Goal: Task Accomplishment & Management: Manage account settings

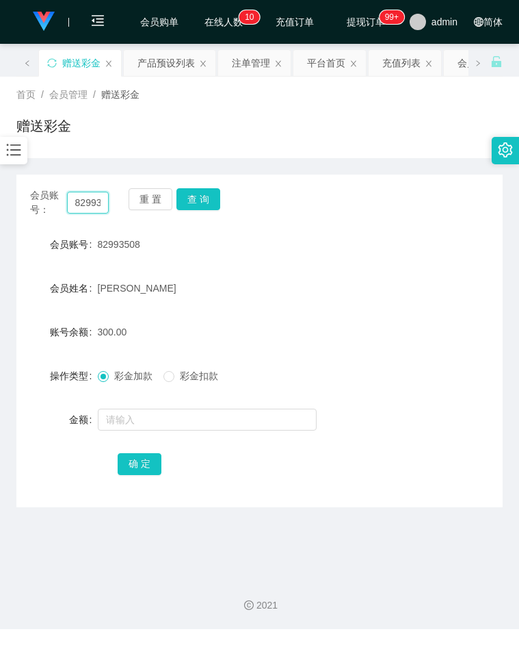
click at [95, 204] on input "82993508" at bounding box center [88, 203] width 42 height 22
paste input "Limkherlun"
type input "Limkherlun"
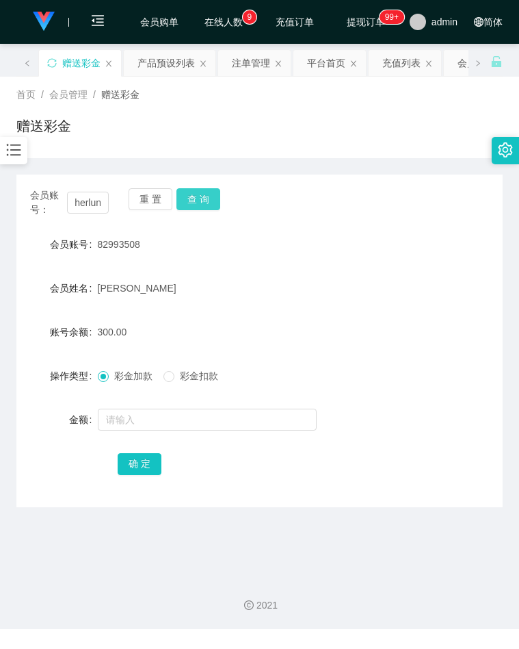
click at [196, 196] on button "查 询" at bounding box center [199, 199] width 44 height 22
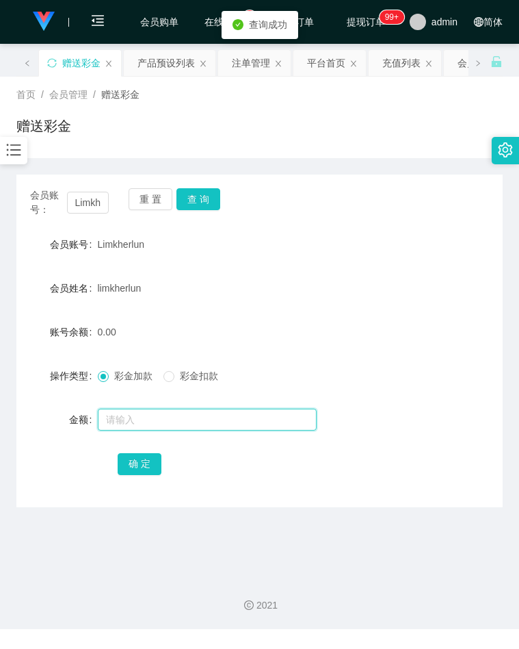
click at [159, 409] on input "text" at bounding box center [207, 420] width 219 height 22
type input "100"
click at [145, 470] on button "确 定" at bounding box center [140, 464] width 44 height 22
click at [283, 333] on div "100.00" at bounding box center [240, 331] width 284 height 27
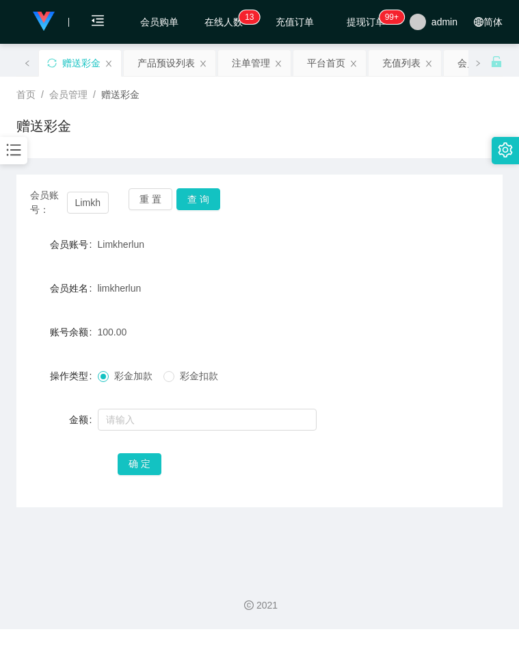
click at [423, 317] on form "会员账号 Limkherlun 会员姓名 [PERSON_NAME] 账号余额 100.00 操作类型 彩金加款 彩金扣款 金额 确 定" at bounding box center [259, 354] width 487 height 246
drag, startPoint x: 363, startPoint y: 316, endPoint x: 307, endPoint y: 305, distance: 57.2
click at [363, 316] on form "会员账号 Limkherlun 会员姓名 [PERSON_NAME] 账号余额 100.00 操作类型 彩金加款 彩金扣款 金额 确 定" at bounding box center [259, 354] width 487 height 246
click at [81, 203] on input "Limkherlun" at bounding box center [88, 203] width 42 height 22
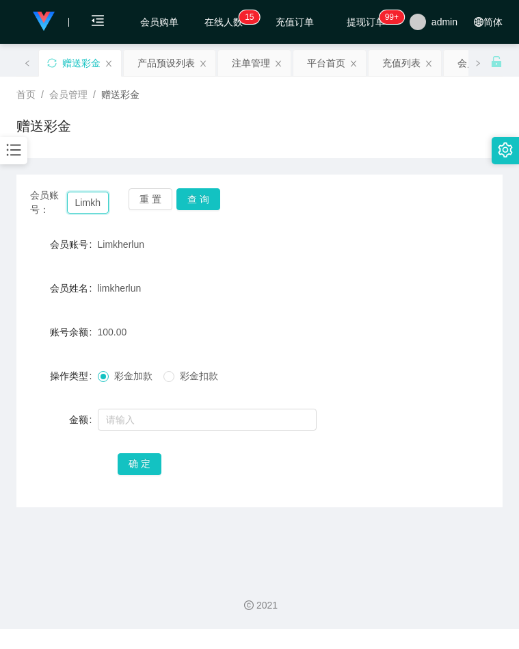
paste input "82993508"
click at [194, 202] on button "查 询" at bounding box center [199, 199] width 44 height 22
drag, startPoint x: 476, startPoint y: 345, endPoint x: 467, endPoint y: 346, distance: 8.9
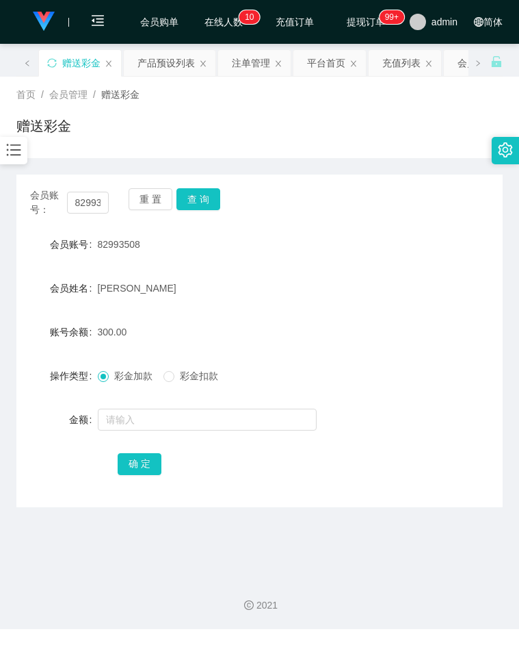
click at [476, 345] on div "账号余额 300.00" at bounding box center [259, 331] width 487 height 27
click at [91, 208] on input "82993508" at bounding box center [88, 203] width 42 height 22
paste input "Limkherlun"
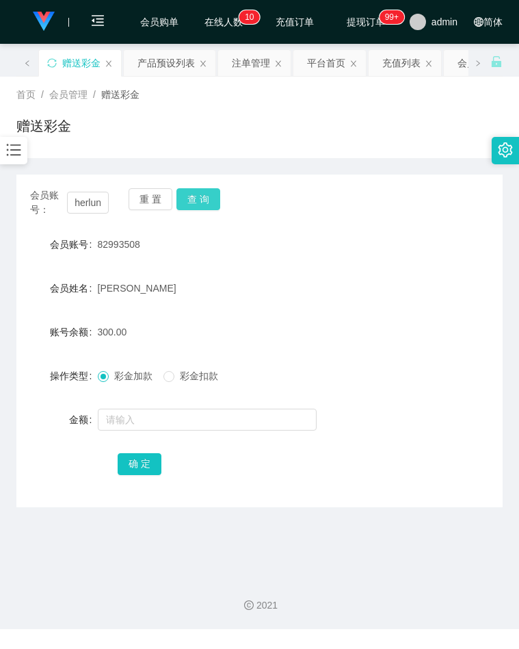
click at [194, 198] on button "查 询" at bounding box center [199, 199] width 44 height 22
click at [194, 199] on button "查 询" at bounding box center [199, 199] width 44 height 22
click at [394, 268] on form "会员账号 Limkherlun 会员姓名 [PERSON_NAME] 账号余额 100.00 操作类型 彩金加款 彩金扣款 金额 确 定" at bounding box center [259, 354] width 487 height 246
click at [82, 203] on input "Limkherlun" at bounding box center [88, 203] width 42 height 22
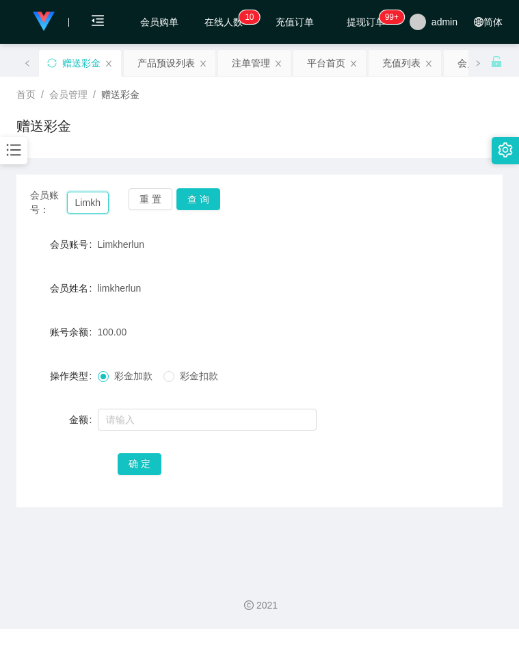
click at [82, 203] on input "Limkherlun" at bounding box center [88, 203] width 42 height 22
paste input "82993508"
click at [196, 196] on button "查 询" at bounding box center [199, 199] width 44 height 22
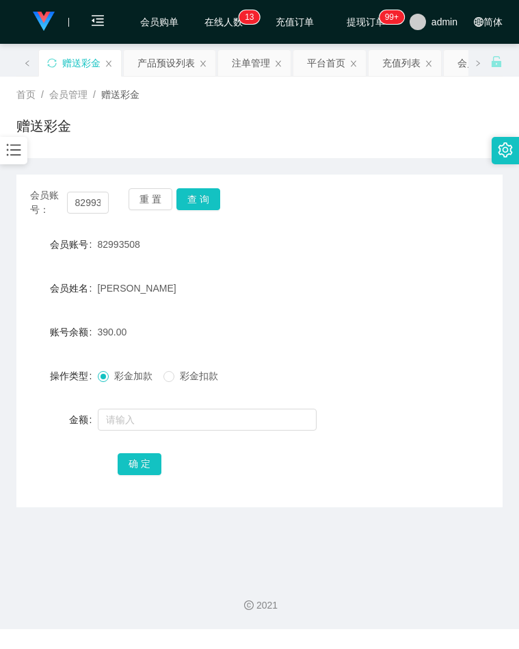
click at [433, 292] on div "会员姓名 [PERSON_NAME]" at bounding box center [259, 287] width 487 height 27
click at [83, 201] on input "82993508" at bounding box center [88, 203] width 42 height 22
drag, startPoint x: 83, startPoint y: 201, endPoint x: 145, endPoint y: 197, distance: 62.4
click at [83, 201] on input "82993508" at bounding box center [88, 203] width 42 height 22
paste input "Limkherlun"
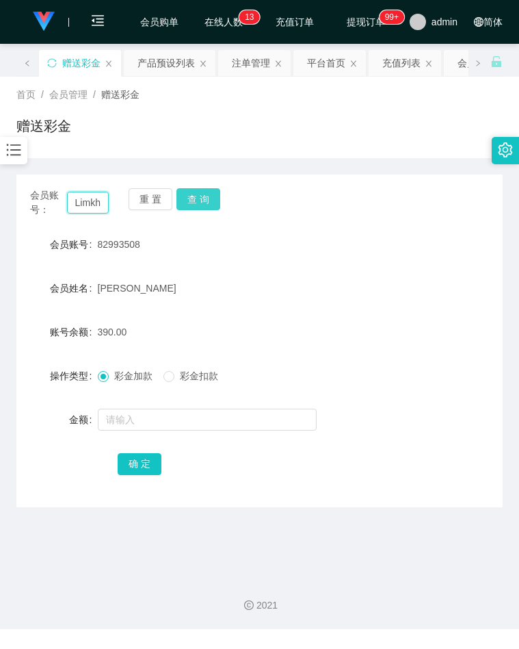
scroll to position [0, 21]
click at [209, 196] on button "查 询" at bounding box center [199, 199] width 44 height 22
click at [205, 200] on button "查 询" at bounding box center [199, 199] width 44 height 22
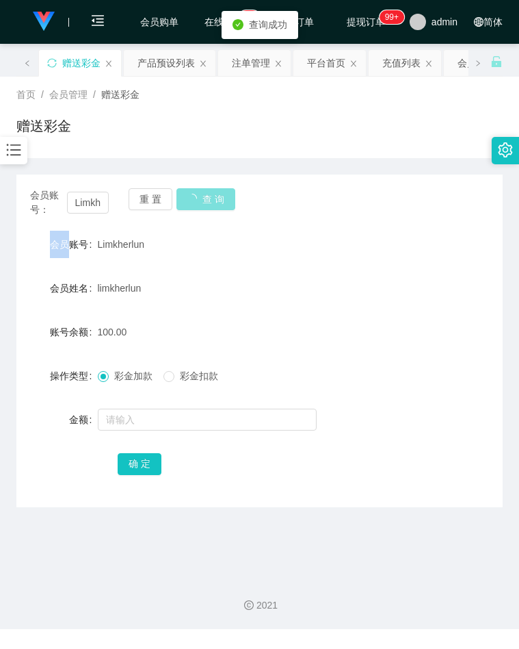
click at [205, 200] on div "会员账号： Limkherlun 重 置 查 询" at bounding box center [259, 202] width 487 height 29
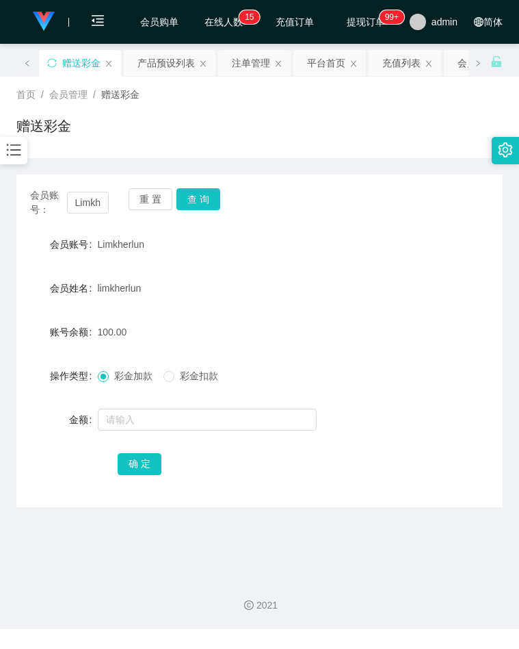
drag, startPoint x: 288, startPoint y: 130, endPoint x: 264, endPoint y: 145, distance: 28.3
click at [286, 130] on div "赠送彩金" at bounding box center [259, 131] width 487 height 31
click at [421, 320] on div "账号余额 100.00" at bounding box center [259, 331] width 487 height 27
click at [201, 208] on button "查 询" at bounding box center [199, 199] width 44 height 22
click at [88, 204] on input "Limkherlun" at bounding box center [88, 203] width 42 height 22
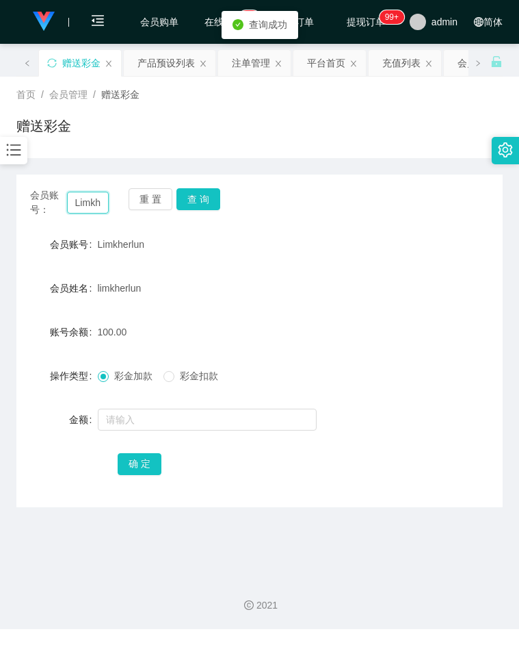
click at [88, 204] on input "Limkherlun" at bounding box center [88, 203] width 42 height 22
paste input "82993508"
type input "82993508"
click at [181, 205] on button "查 询" at bounding box center [199, 199] width 44 height 22
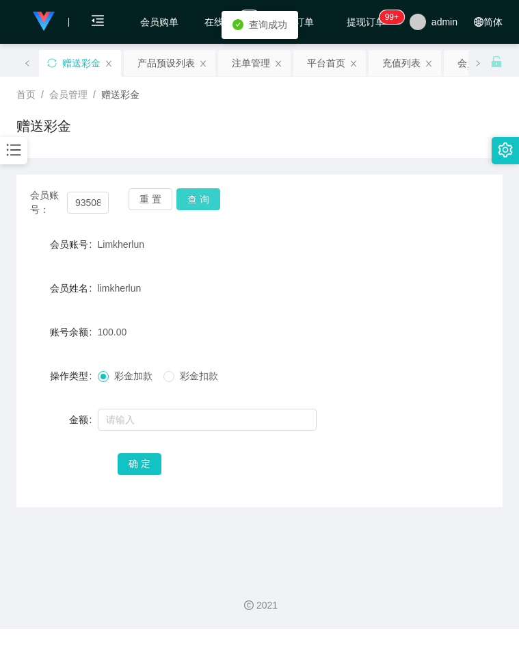
scroll to position [0, 0]
click at [431, 314] on form "会员账号 82993508 会员姓名 [PERSON_NAME] 账号余额 390.00 操作类型 彩金加款 彩金扣款 金额 确 定" at bounding box center [259, 354] width 487 height 246
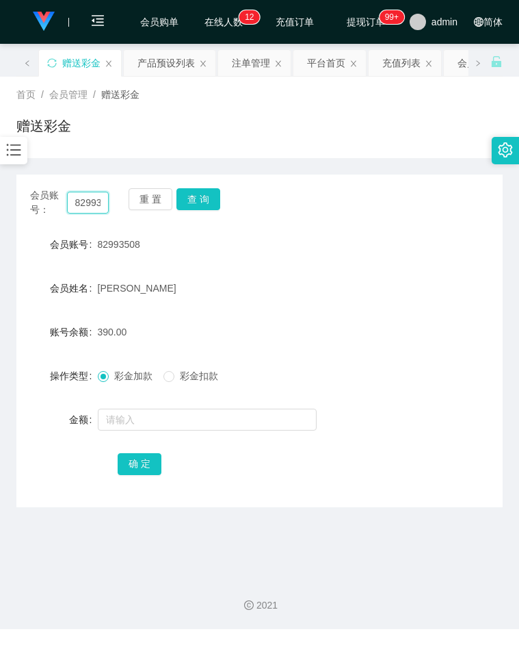
click at [81, 203] on input "82993508" at bounding box center [88, 203] width 42 height 22
click at [186, 198] on button "查 询" at bounding box center [199, 199] width 44 height 22
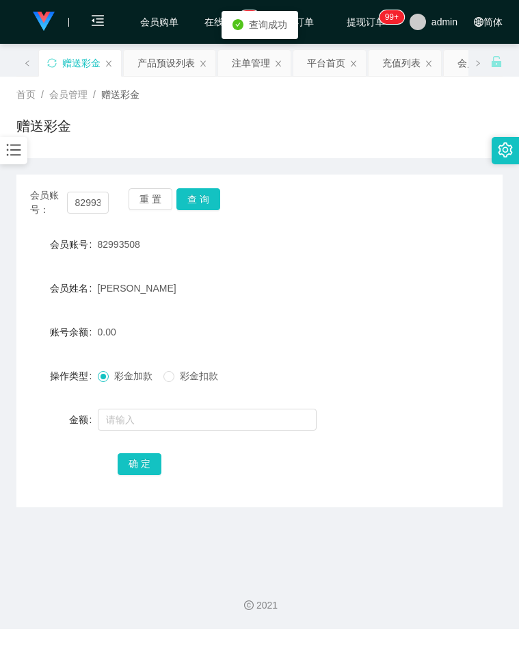
click at [27, 163] on div "会员账号： 82993508 重 置 查 询 会员账号 82993508 会员姓名 [PERSON_NAME] 账号余额 0.00 操作类型 彩金加款 彩金扣…" at bounding box center [259, 332] width 487 height 349
click at [16, 155] on icon "图标: bars" at bounding box center [14, 150] width 18 height 18
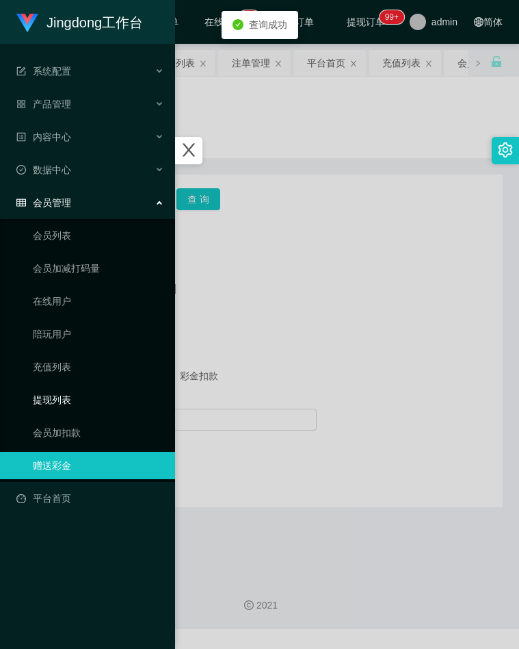
click at [68, 400] on link "提现列表" at bounding box center [98, 399] width 131 height 27
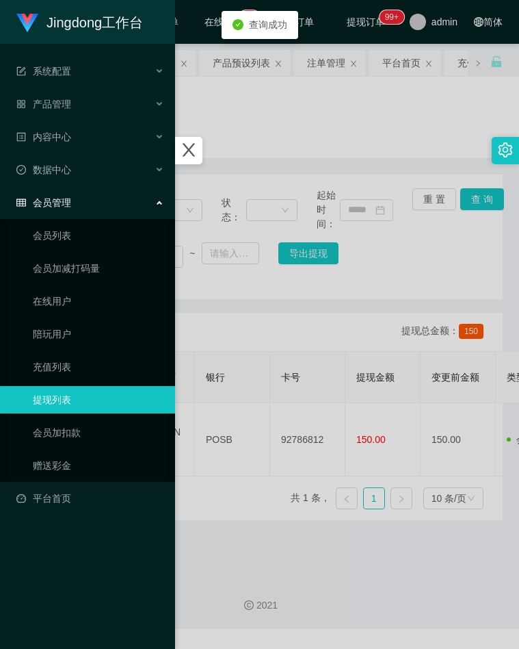
click at [303, 309] on div at bounding box center [259, 324] width 519 height 649
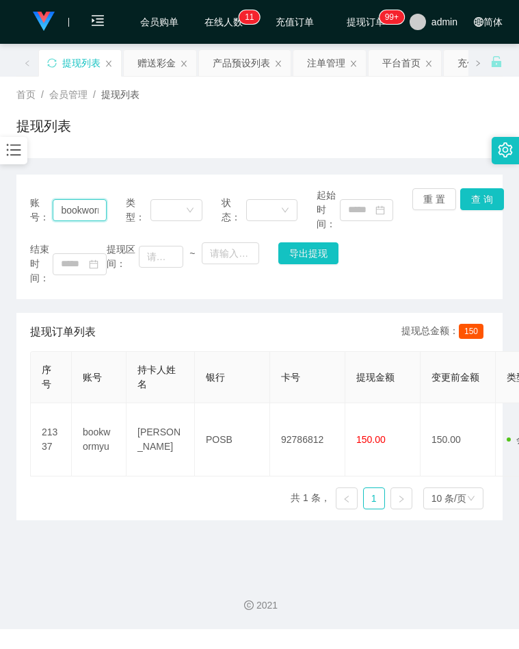
click at [88, 206] on input "bookwormyu" at bounding box center [79, 210] width 53 height 22
paste input "82993508"
click at [493, 203] on button "查 询" at bounding box center [483, 199] width 44 height 22
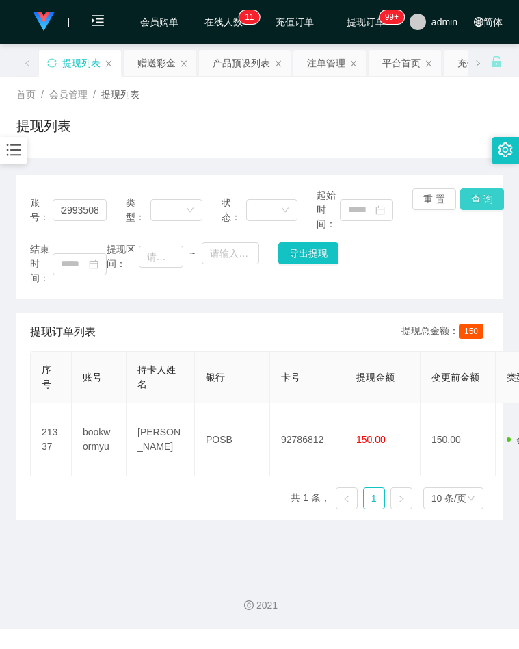
scroll to position [0, 0]
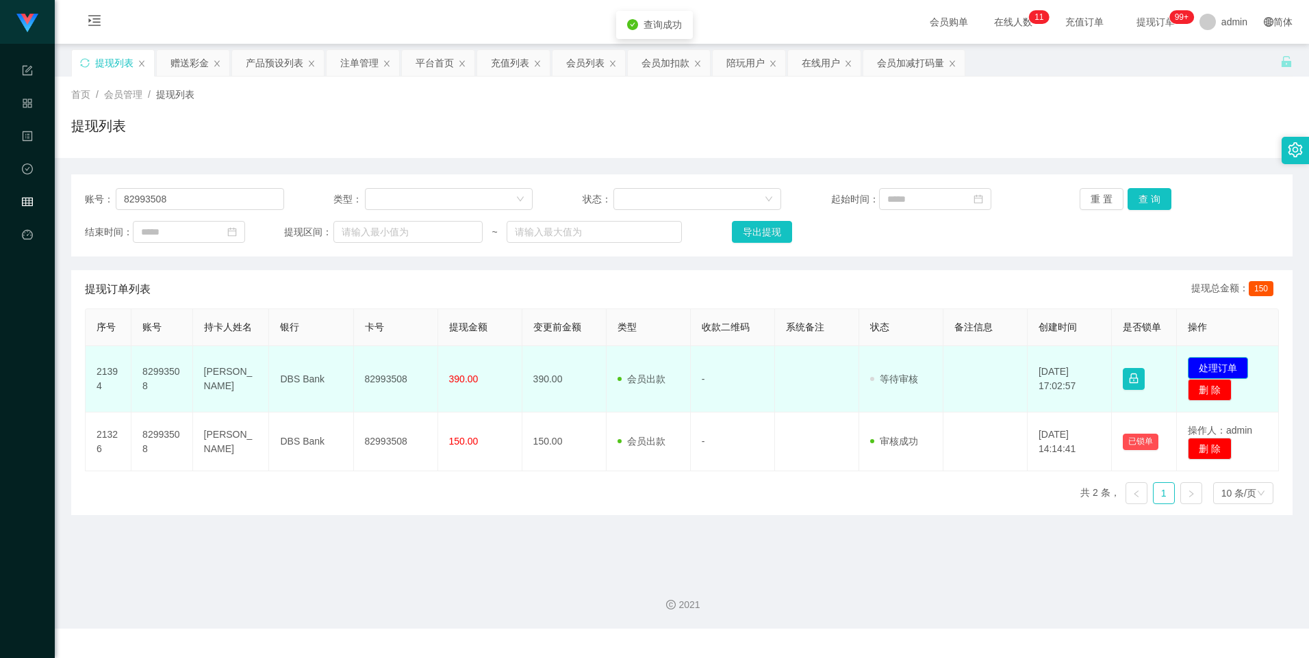
click at [519, 369] on button "处理订单" at bounding box center [1217, 368] width 60 height 22
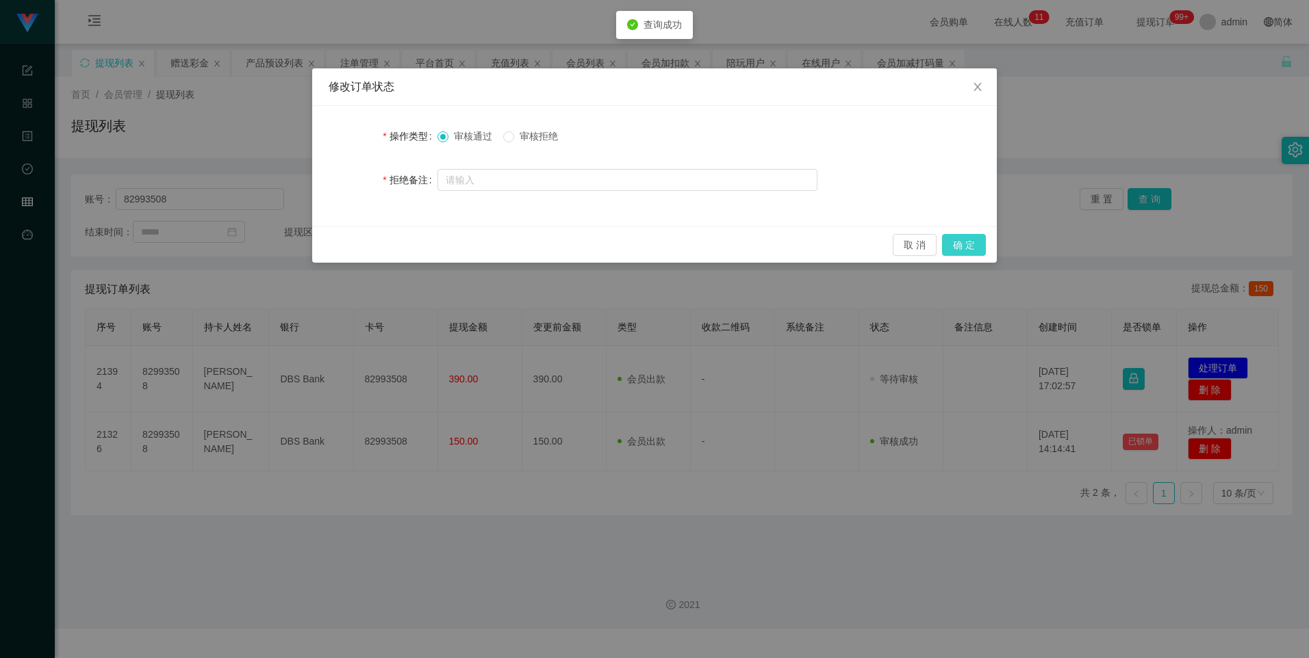
click at [519, 248] on button "确 定" at bounding box center [964, 245] width 44 height 22
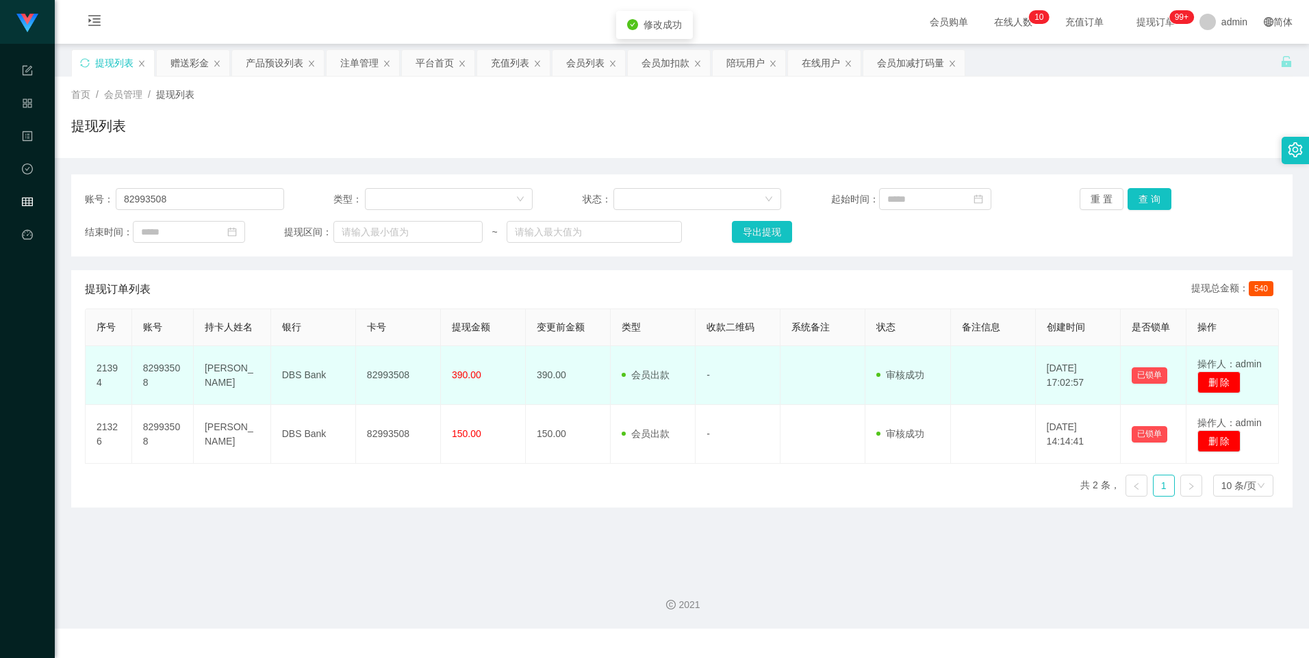
click at [391, 378] on td "82993508" at bounding box center [398, 375] width 85 height 59
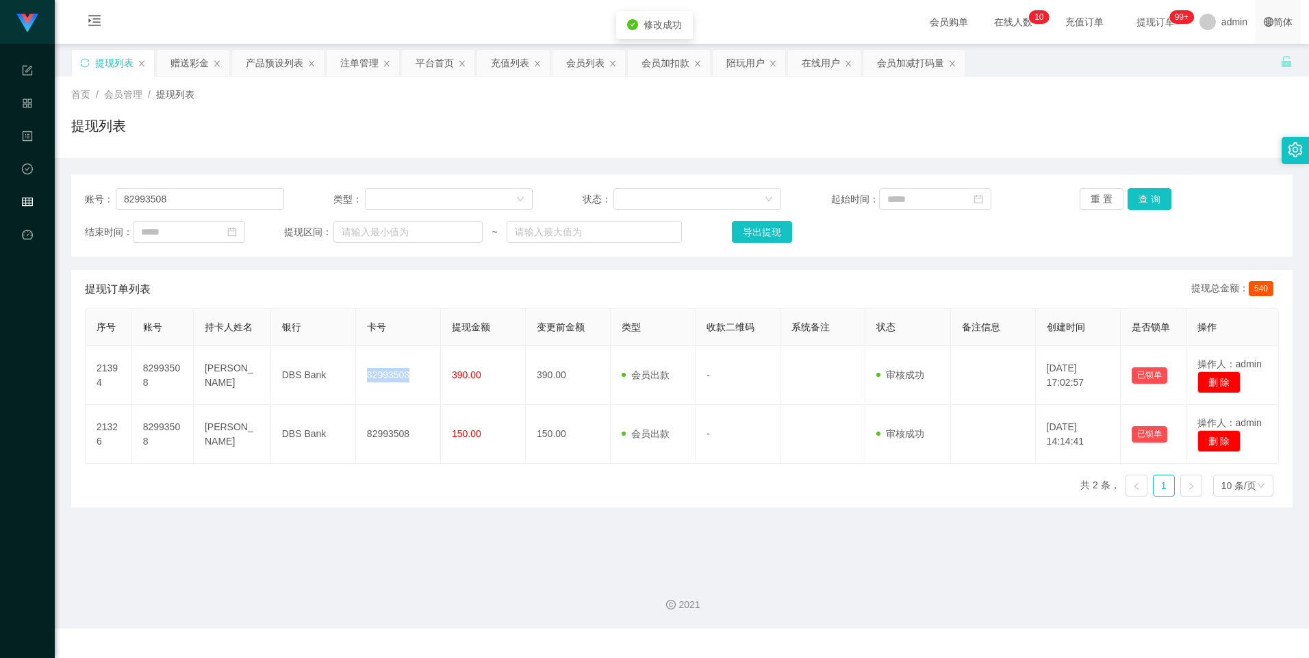
copy td "82993508"
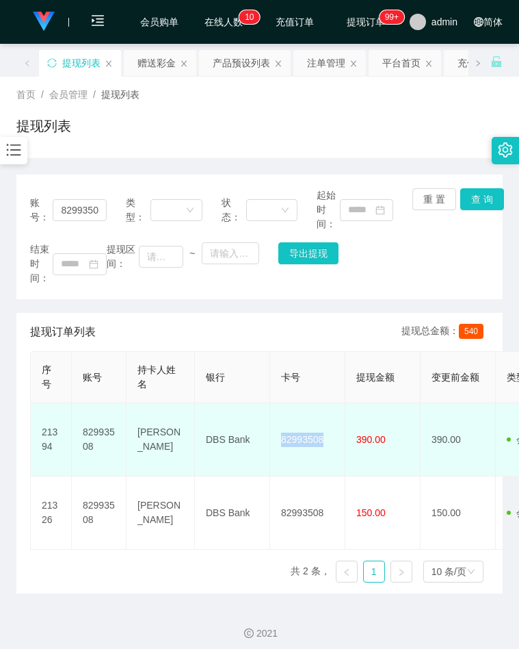
click at [232, 446] on td "DBS Bank" at bounding box center [232, 439] width 75 height 73
click at [232, 440] on td "DBS Bank" at bounding box center [232, 439] width 75 height 73
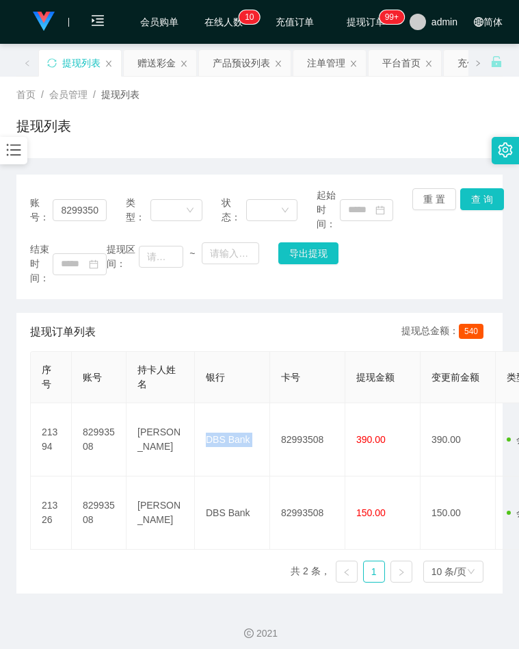
copy td "DBS Bank"
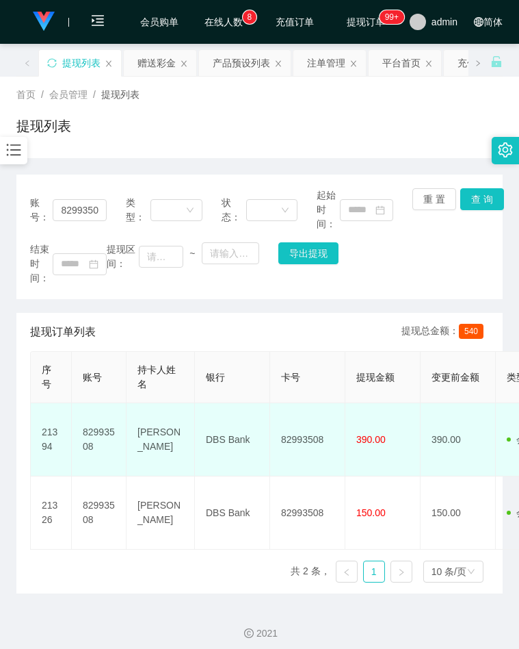
click at [155, 441] on td "[PERSON_NAME]" at bounding box center [161, 439] width 68 height 73
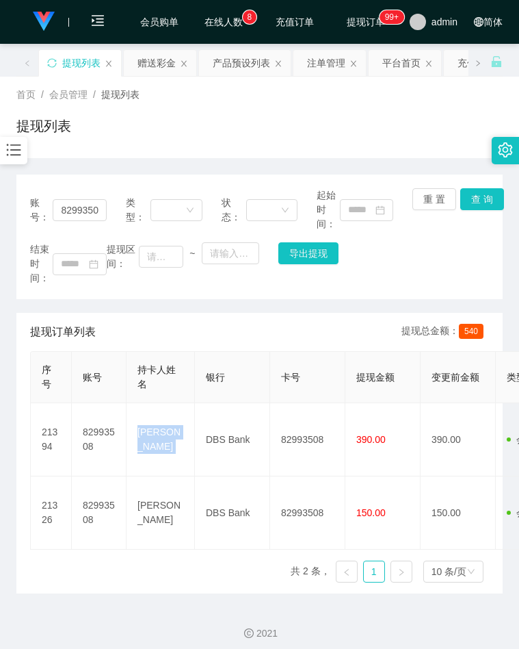
copy td "[PERSON_NAME]"
click at [415, 257] on div "结束时间： 提现区间： ~ 导出提现" at bounding box center [259, 263] width 459 height 43
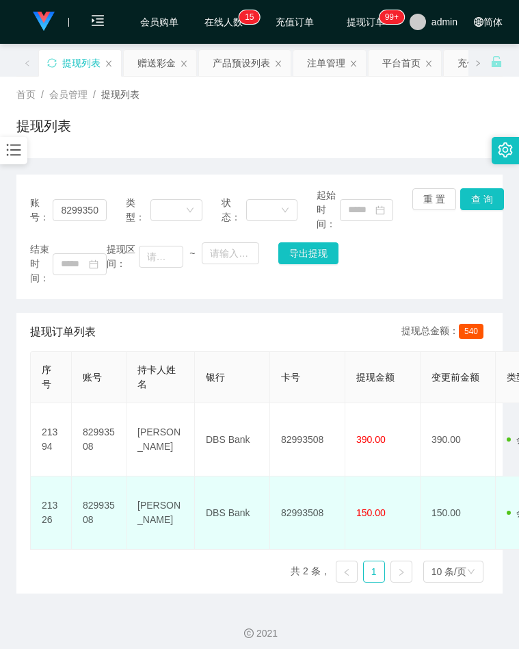
click at [309, 513] on td "82993508" at bounding box center [307, 512] width 75 height 73
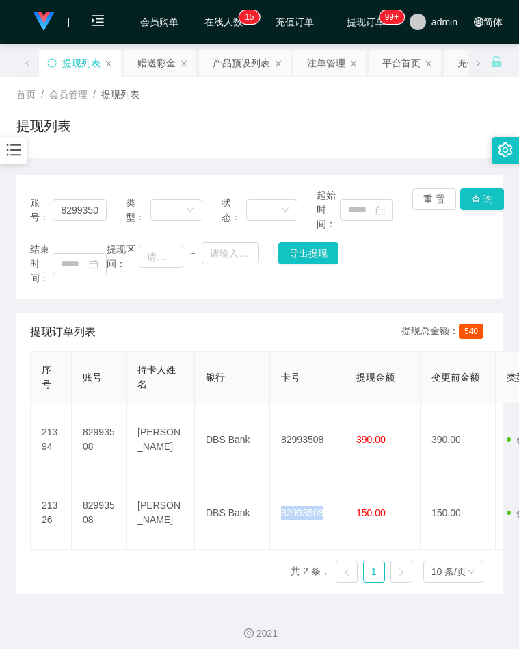
copy td "82993508"
click at [446, 266] on div "结束时间： 提现区间： ~ 导出提现" at bounding box center [259, 263] width 459 height 43
click at [86, 211] on input "82993508" at bounding box center [79, 210] width 53 height 22
paste input "Limkherlun"
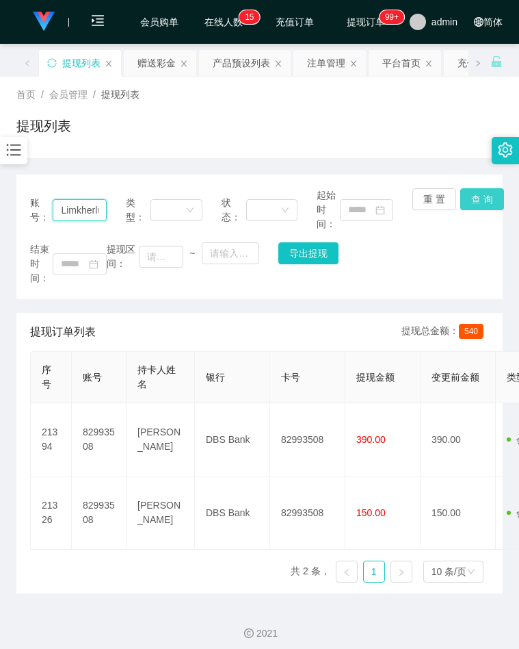
scroll to position [0, 10]
type input "Limkherlun"
click at [482, 193] on button "查 询" at bounding box center [483, 199] width 44 height 22
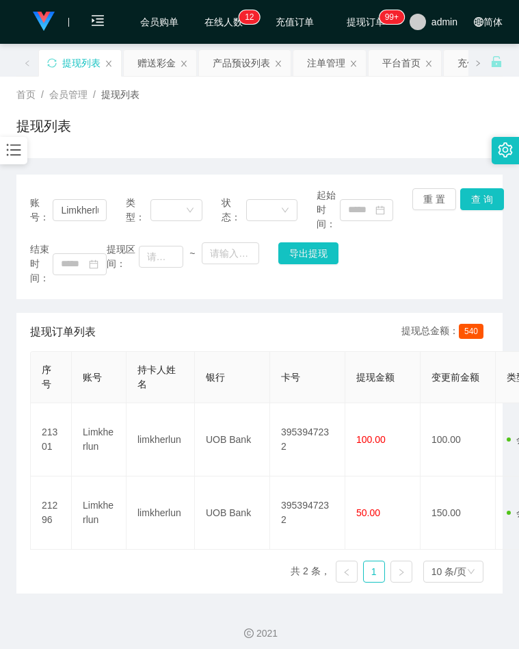
click at [12, 152] on icon "图标: bars" at bounding box center [14, 150] width 18 height 18
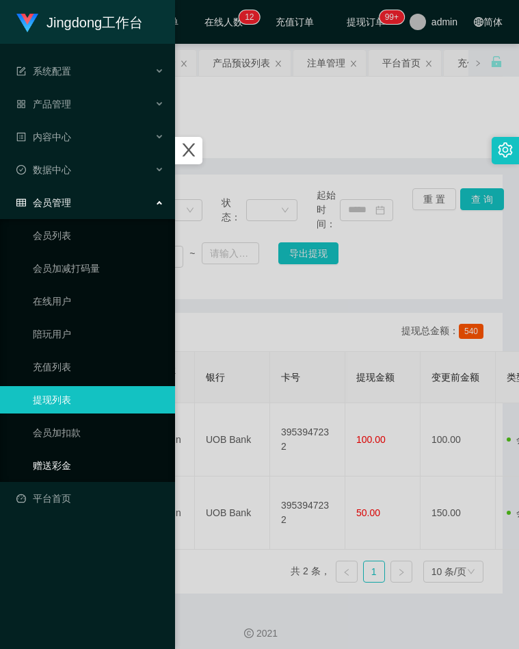
click at [51, 457] on link "赠送彩金" at bounding box center [98, 465] width 131 height 27
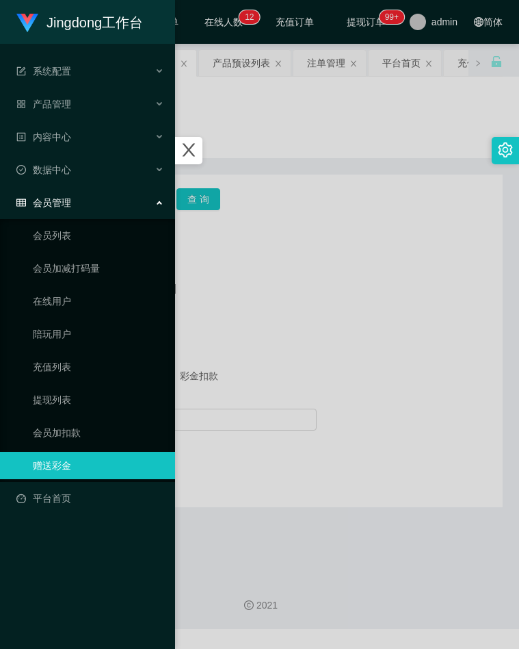
click at [281, 312] on div at bounding box center [259, 324] width 519 height 649
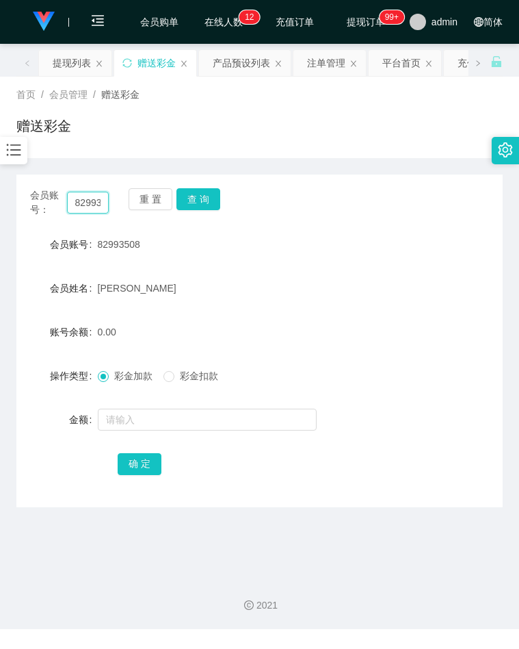
click at [94, 206] on input "82993508" at bounding box center [88, 203] width 42 height 22
paste input "Limkherlun"
type input "Limkherlun"
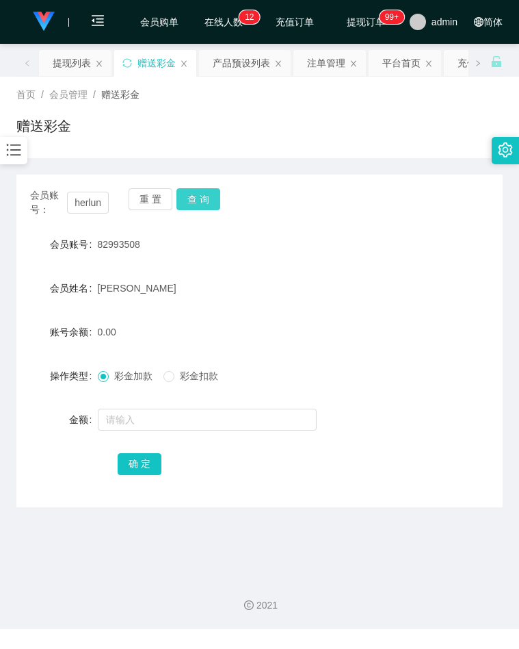
click at [203, 195] on button "查 询" at bounding box center [199, 199] width 44 height 22
click at [333, 268] on form "会员账号 Limkherlun 会员姓名 [PERSON_NAME] 账号余额 100.00 操作类型 彩金加款 彩金扣款 金额 确 定" at bounding box center [259, 354] width 487 height 246
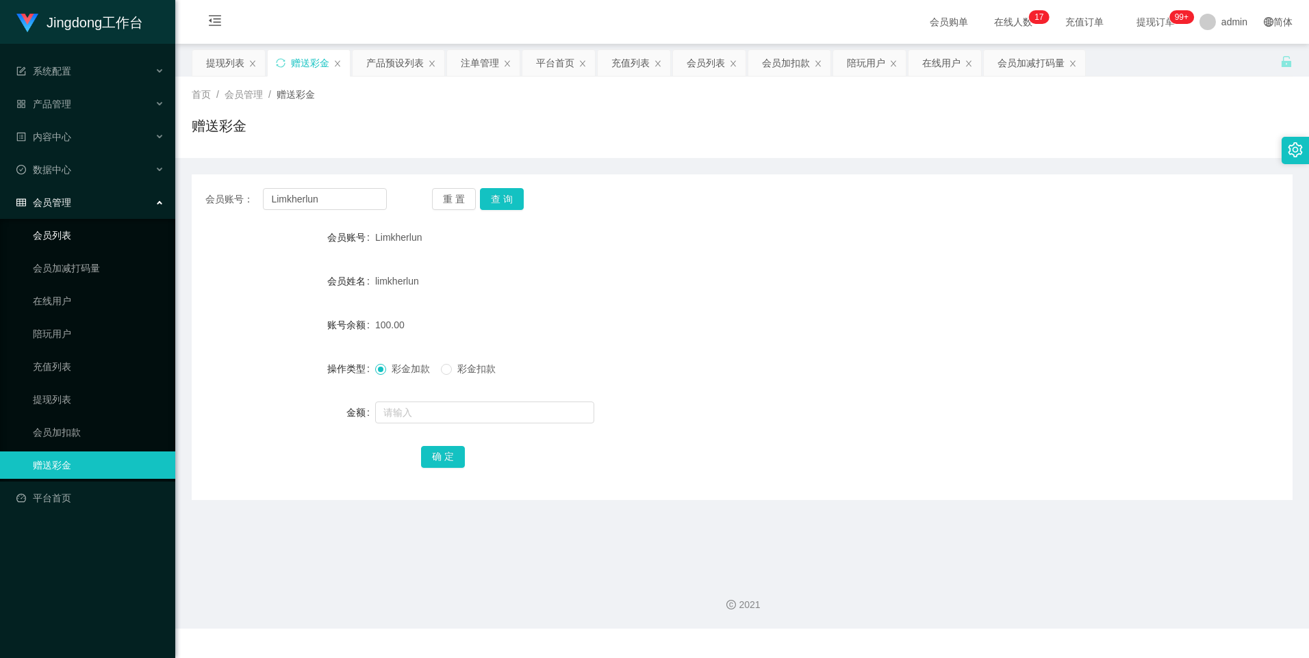
click at [60, 244] on link "会员列表" at bounding box center [98, 235] width 131 height 27
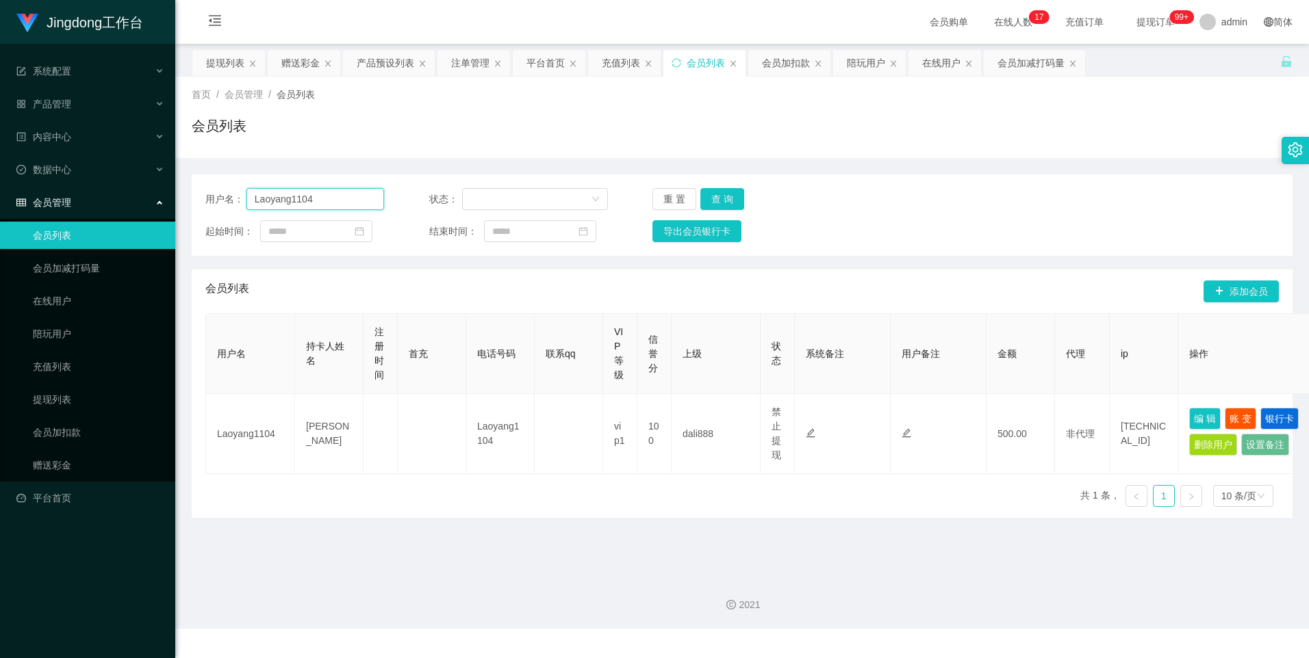
click at [283, 201] on input "Laoyang1104" at bounding box center [315, 199] width 138 height 22
paste input "80765136"
type input "80765136"
click at [519, 197] on button "查 询" at bounding box center [722, 199] width 44 height 22
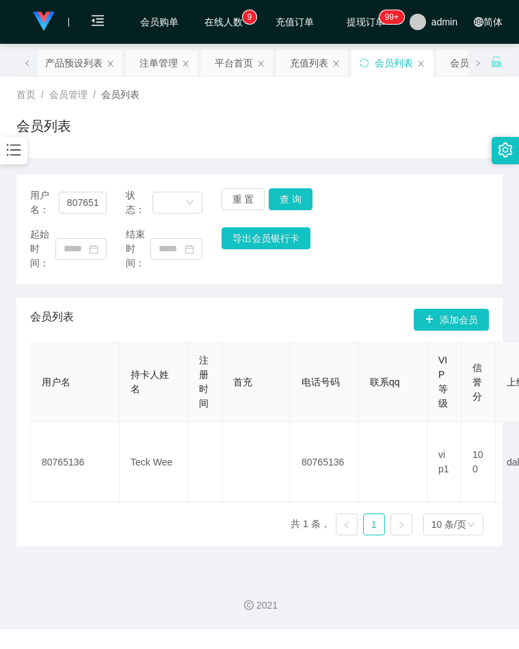
click at [22, 151] on icon "图标: bars" at bounding box center [14, 150] width 18 height 18
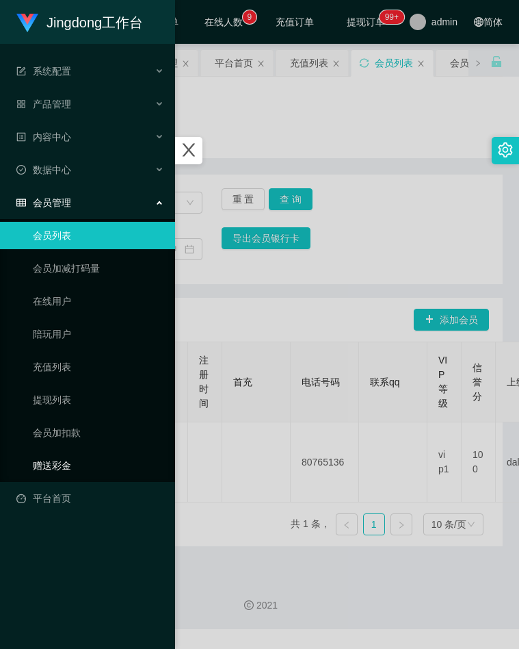
click at [69, 473] on link "赠送彩金" at bounding box center [98, 465] width 131 height 27
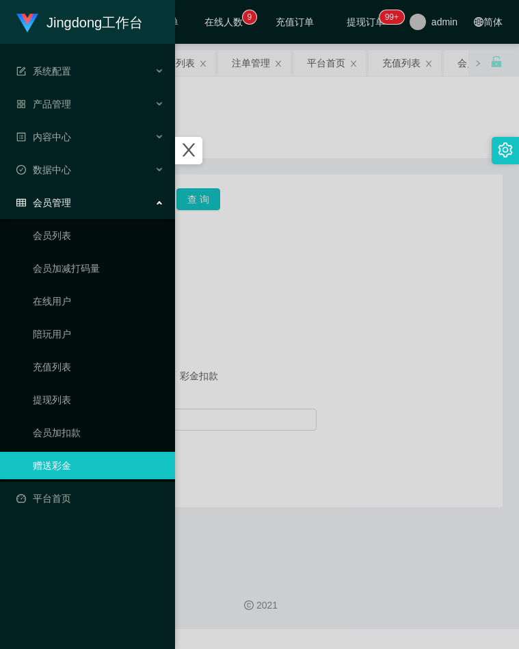
click at [326, 322] on div at bounding box center [259, 324] width 519 height 649
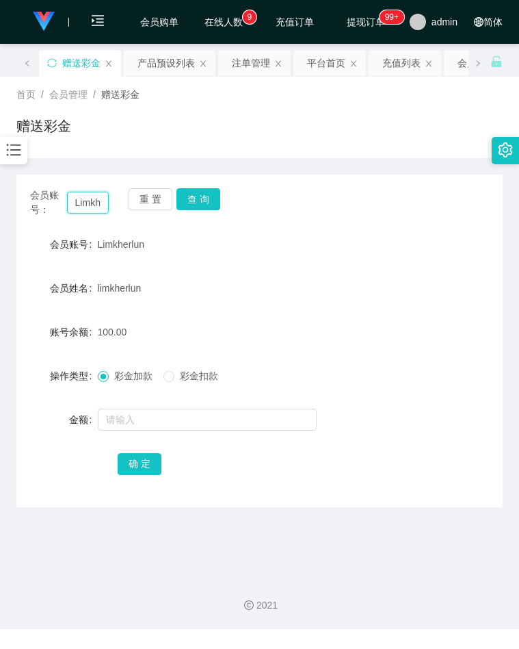
click at [99, 207] on input "Limkherlun" at bounding box center [88, 203] width 42 height 22
click at [201, 192] on button "查 询" at bounding box center [199, 199] width 44 height 22
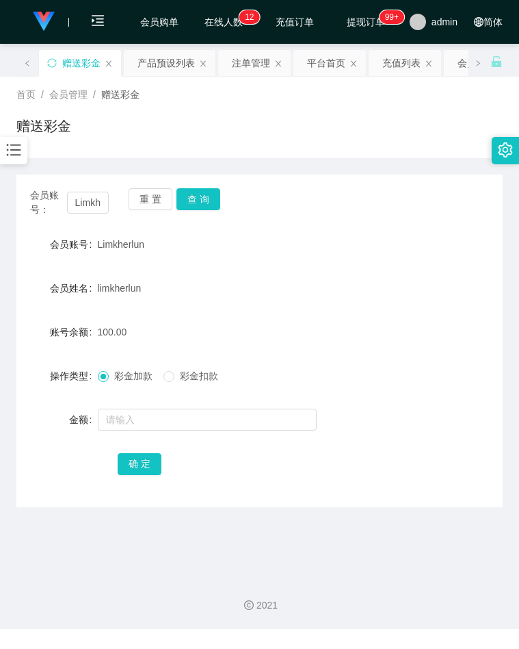
click at [404, 329] on div "账号余额 100.00" at bounding box center [259, 331] width 487 height 27
drag, startPoint x: 427, startPoint y: 327, endPoint x: 369, endPoint y: 288, distance: 70.0
click at [427, 327] on div "账号余额 100.00" at bounding box center [259, 331] width 487 height 27
click at [220, 207] on div "会员账号： Limkherlun 重 置 查 询" at bounding box center [259, 202] width 487 height 29
click at [198, 205] on button "查 询" at bounding box center [199, 199] width 44 height 22
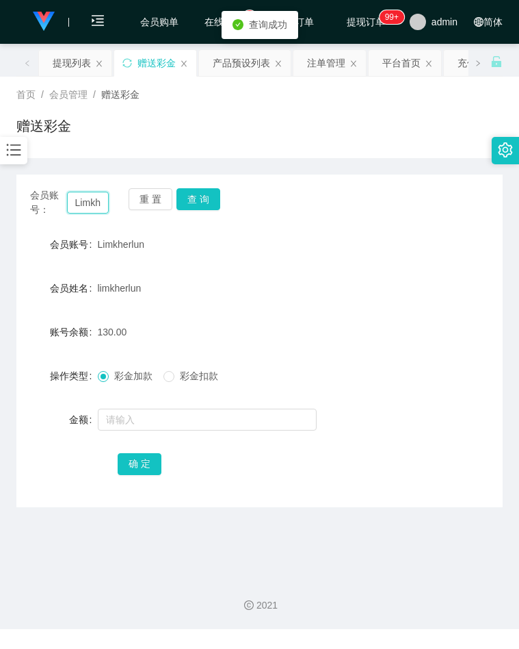
click at [84, 204] on input "Limkherlun" at bounding box center [88, 203] width 42 height 22
click at [401, 201] on div "会员账号： Limkherlun 重 置 查 询" at bounding box center [259, 202] width 487 height 29
click at [80, 205] on input "Limkherlun" at bounding box center [88, 203] width 42 height 22
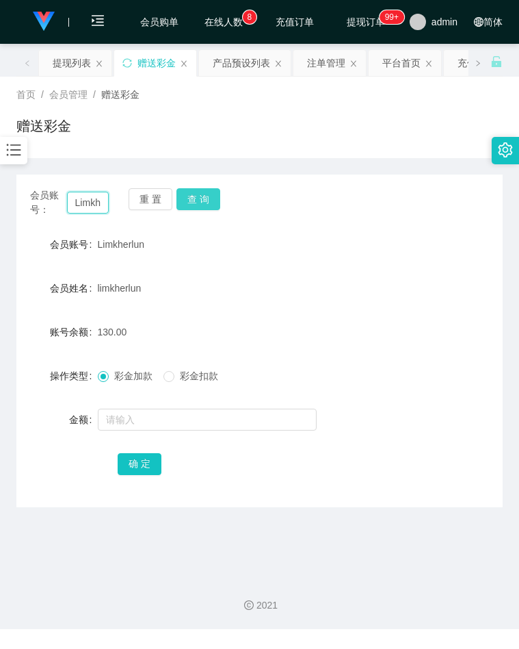
paste input "vinsonlow"
type input "vinsonlow"
click at [185, 196] on button "查 询" at bounding box center [199, 199] width 44 height 22
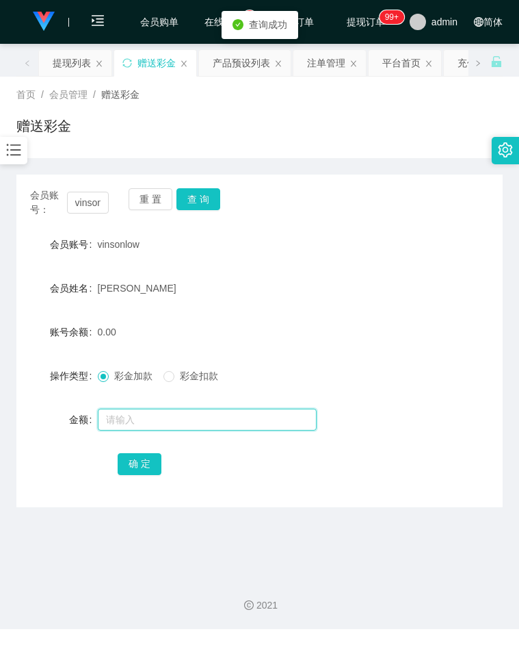
click at [123, 412] on input "text" at bounding box center [207, 420] width 219 height 22
type input "500"
click at [128, 454] on button "确 定" at bounding box center [140, 464] width 44 height 22
click at [14, 146] on icon "图标: bars" at bounding box center [14, 150] width 14 height 12
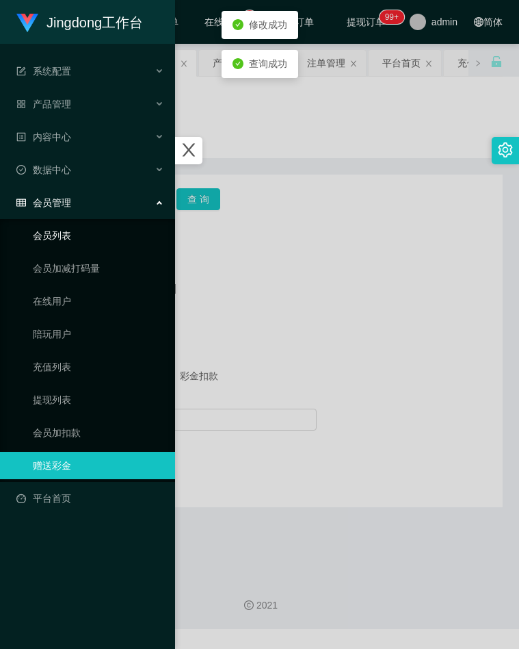
click at [55, 240] on link "会员列表" at bounding box center [98, 235] width 131 height 27
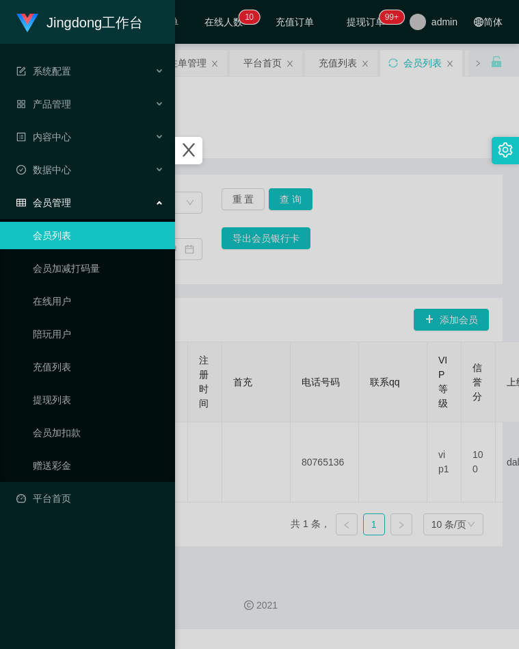
click at [381, 239] on div at bounding box center [259, 324] width 519 height 649
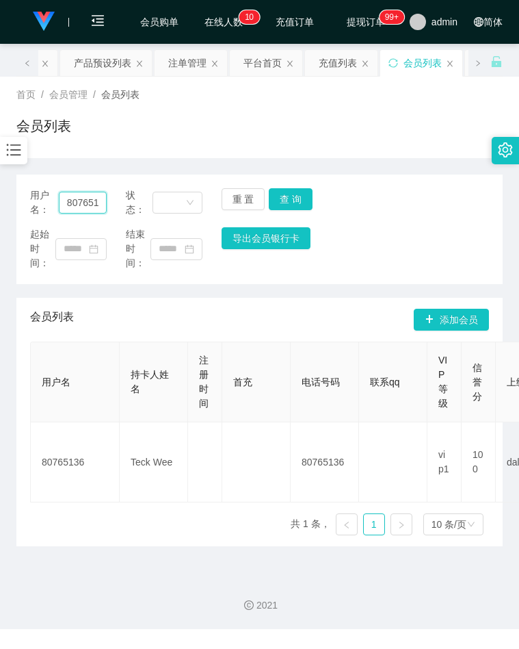
click at [79, 207] on input "80765136" at bounding box center [83, 203] width 48 height 22
paste input "vinsonlow"
type input "vinsonlow"
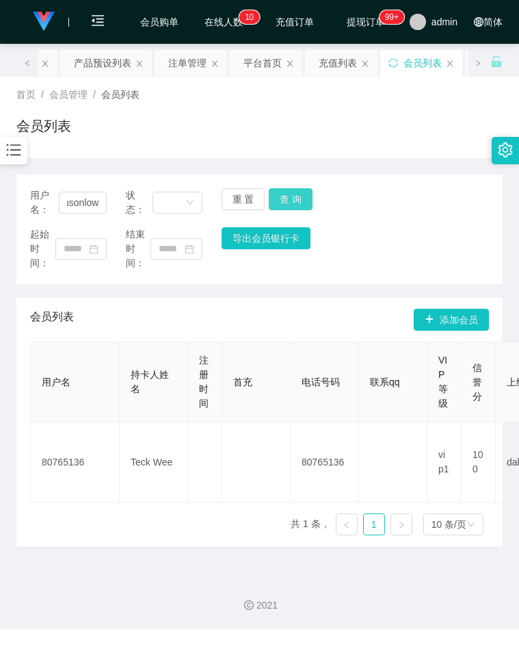
click at [289, 198] on button "查 询" at bounding box center [291, 199] width 44 height 22
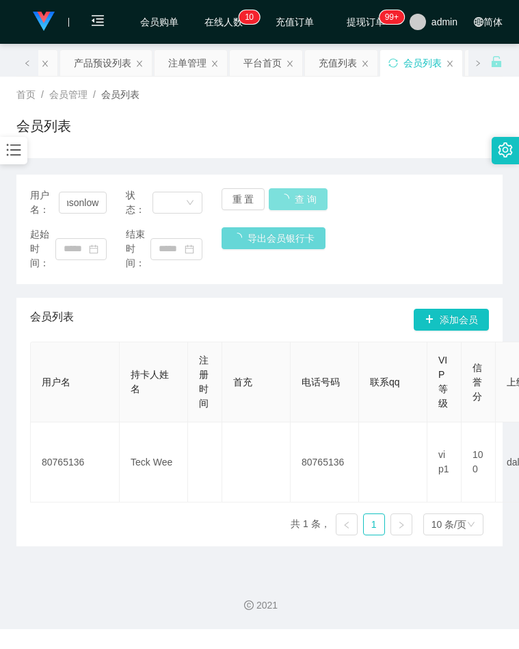
scroll to position [0, 0]
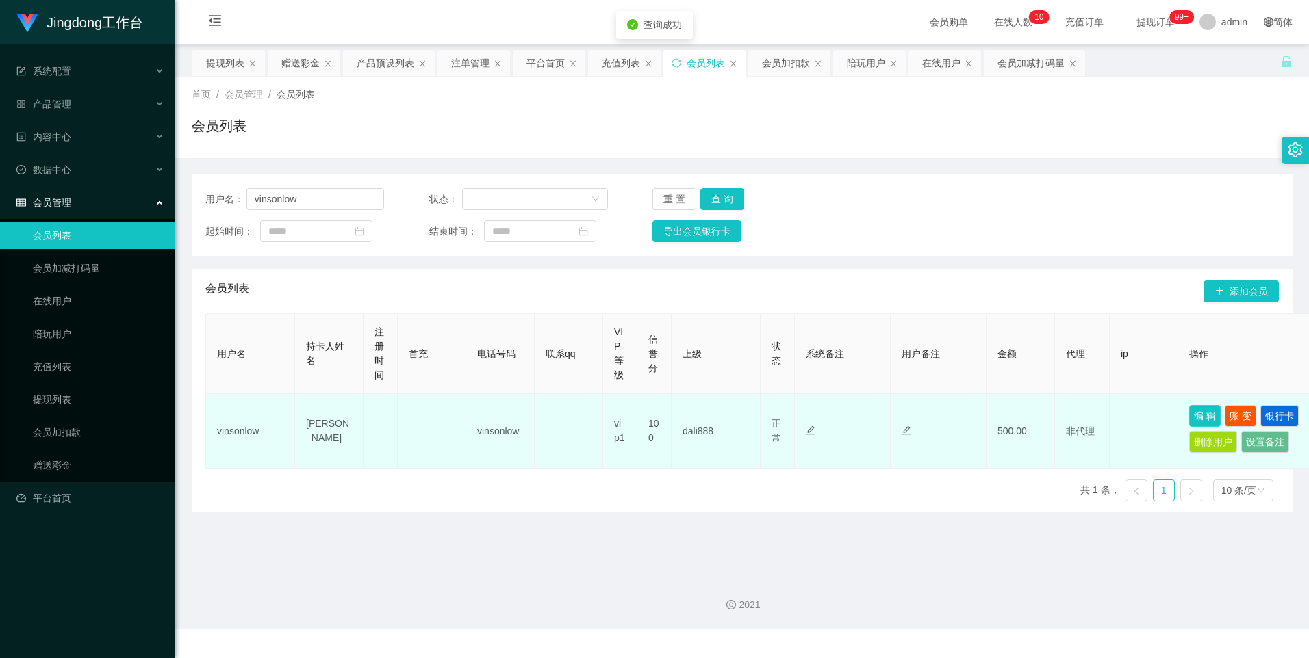
click at [519, 417] on button "编 辑" at bounding box center [1204, 416] width 31 height 22
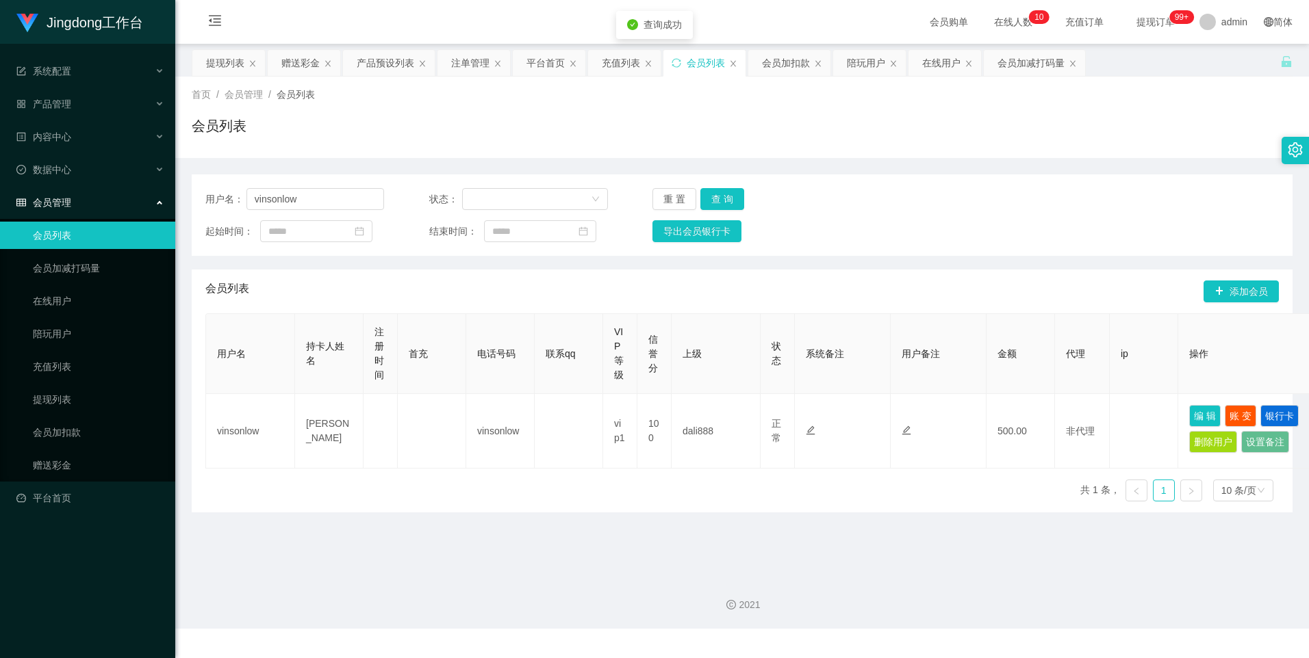
type input "vinsonlow"
type input "[PERSON_NAME]"
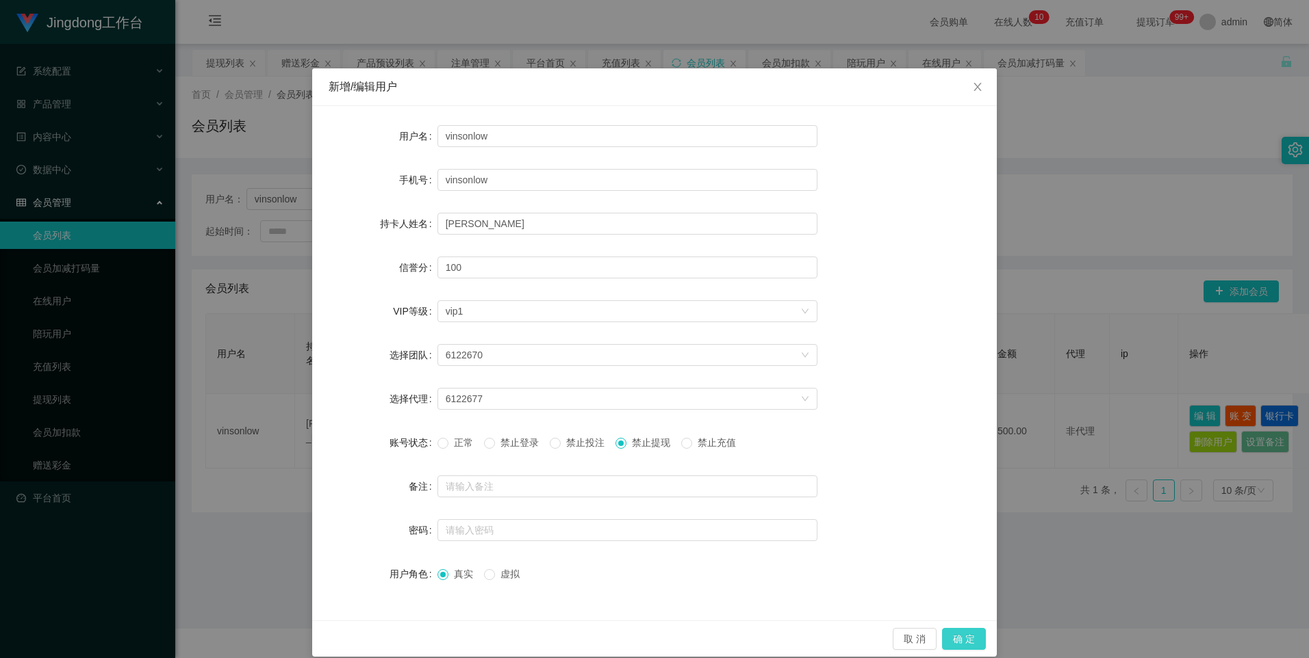
click at [519, 634] on button "确 定" at bounding box center [964, 639] width 44 height 22
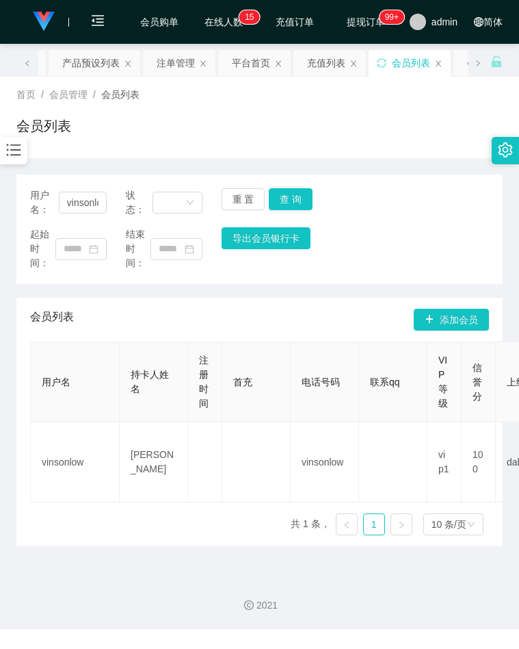
drag, startPoint x: 433, startPoint y: 221, endPoint x: 285, endPoint y: 225, distance: 147.2
click at [433, 221] on div "用户名： vinsonlow 状态： 重 置 查 询 起始时间： 结束时间： 导出会员银行卡" at bounding box center [259, 230] width 487 height 110
click at [19, 147] on icon "图标: bars" at bounding box center [14, 150] width 18 height 18
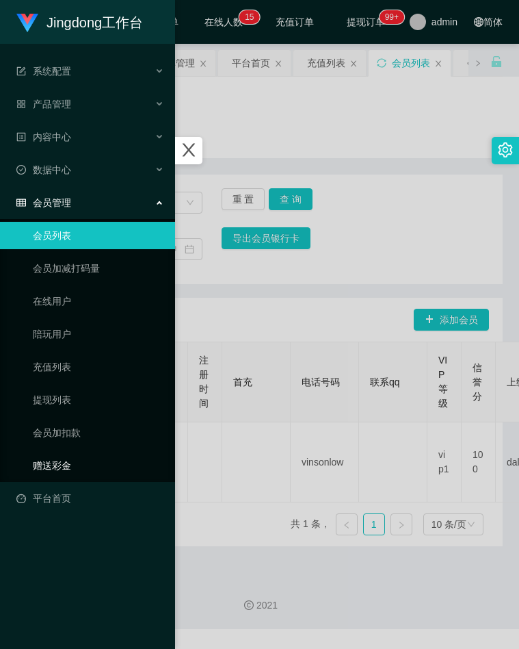
click at [58, 467] on link "赠送彩金" at bounding box center [98, 465] width 131 height 27
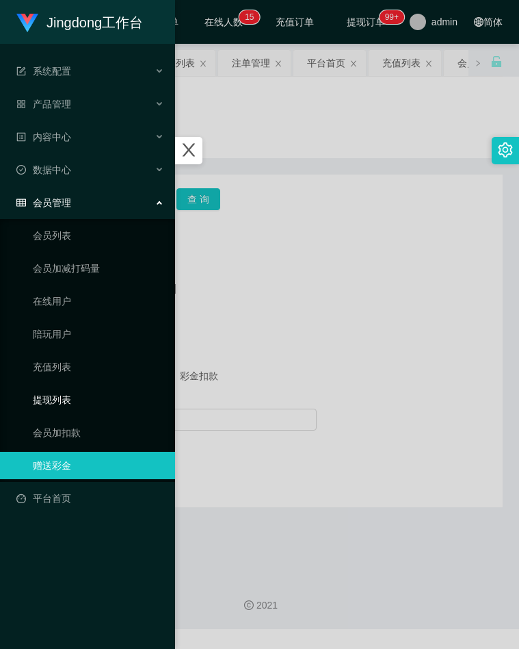
click at [55, 394] on link "提现列表" at bounding box center [98, 399] width 131 height 27
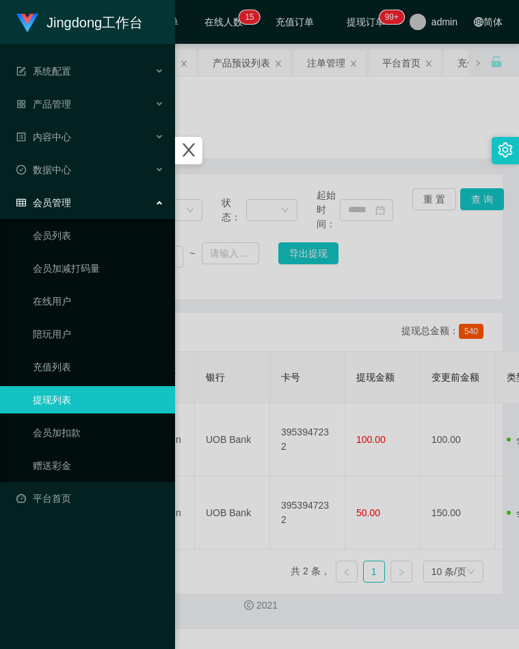
drag, startPoint x: 302, startPoint y: 290, endPoint x: 156, endPoint y: 237, distance: 155.0
click at [303, 291] on div at bounding box center [259, 324] width 519 height 649
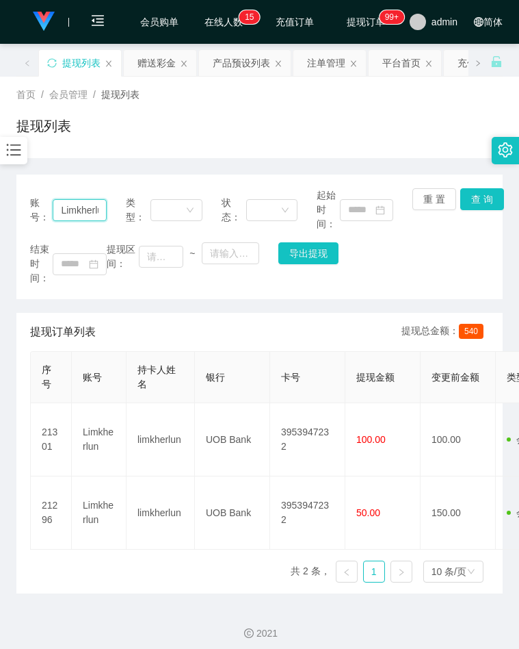
click at [92, 210] on input "Limkherlun" at bounding box center [79, 210] width 53 height 22
click at [478, 203] on button "查 询" at bounding box center [483, 199] width 44 height 22
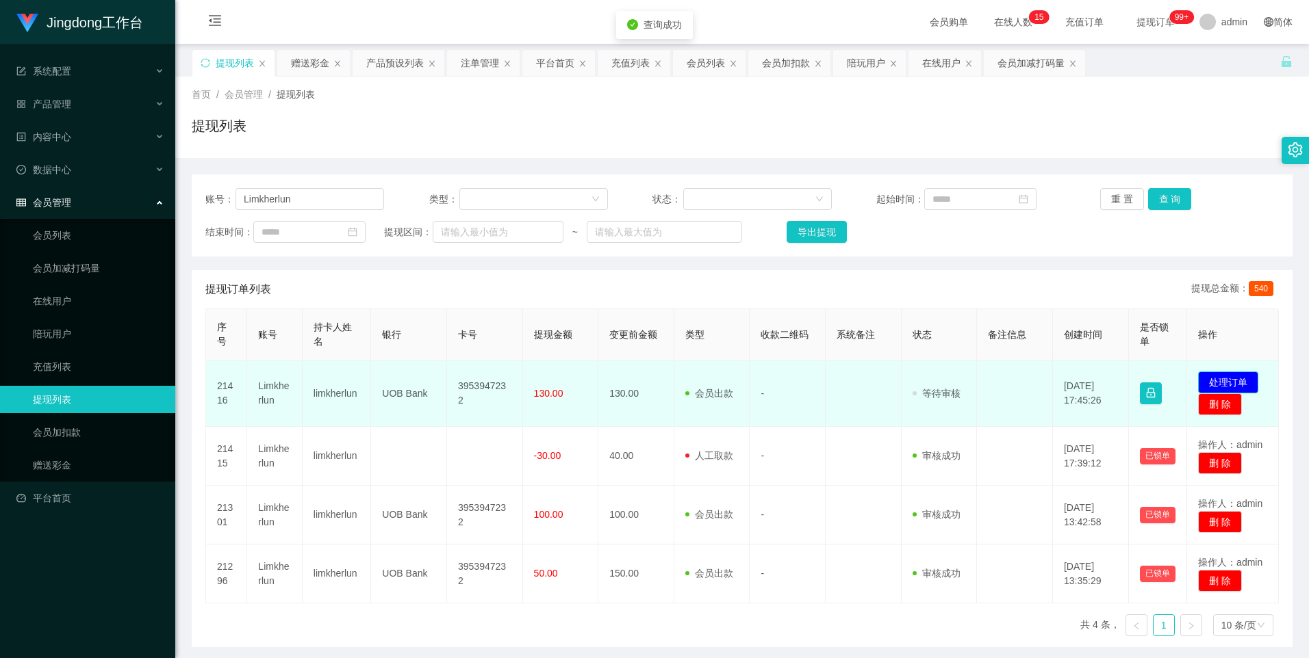
click at [519, 376] on button "处理订单" at bounding box center [1228, 383] width 60 height 22
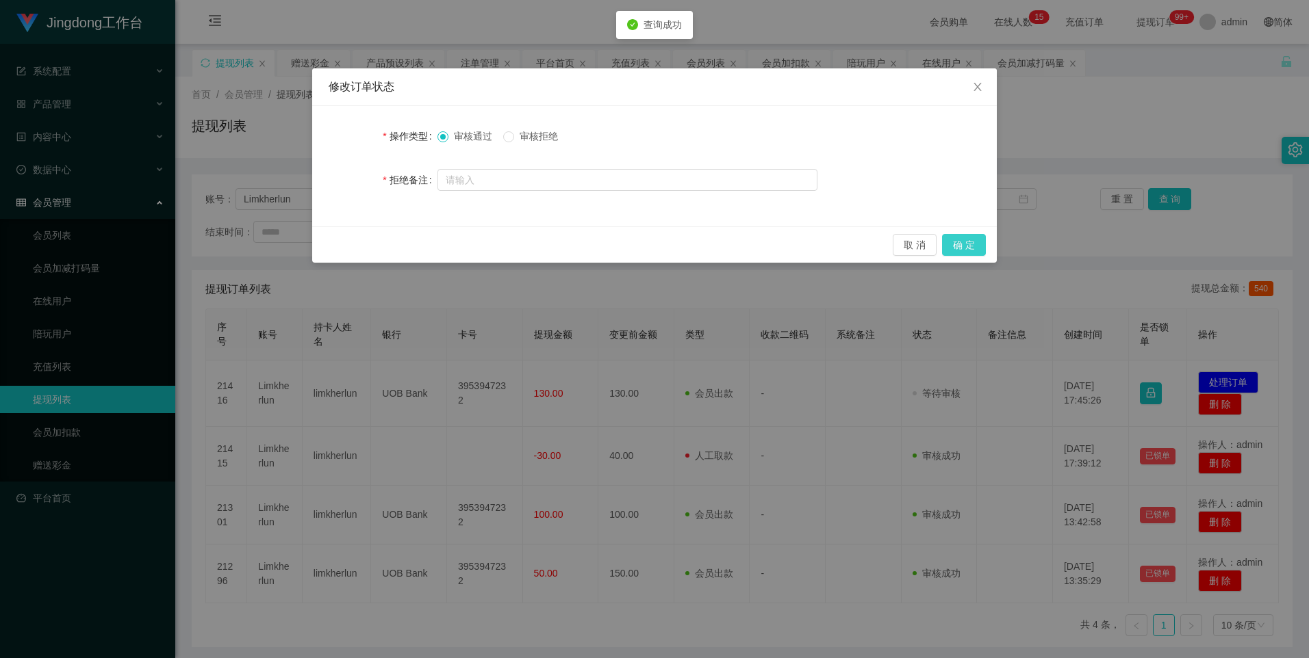
click at [519, 247] on button "确 定" at bounding box center [964, 245] width 44 height 22
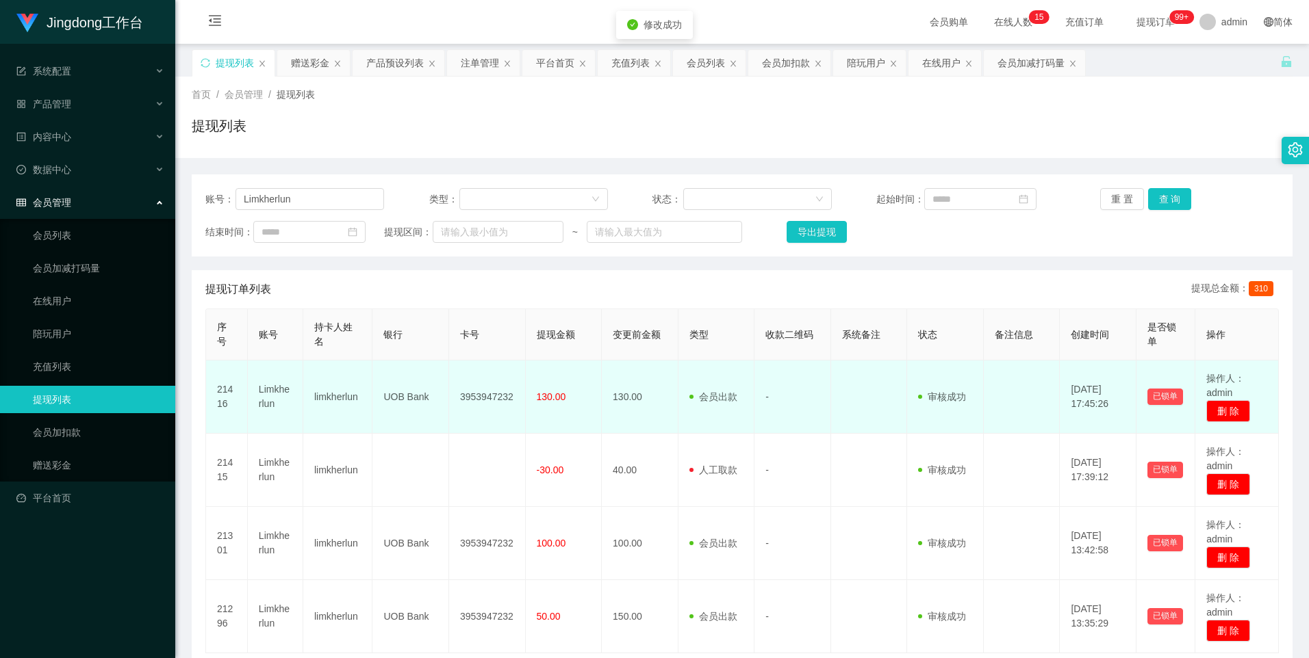
click at [484, 401] on td "3953947232" at bounding box center [487, 397] width 77 height 73
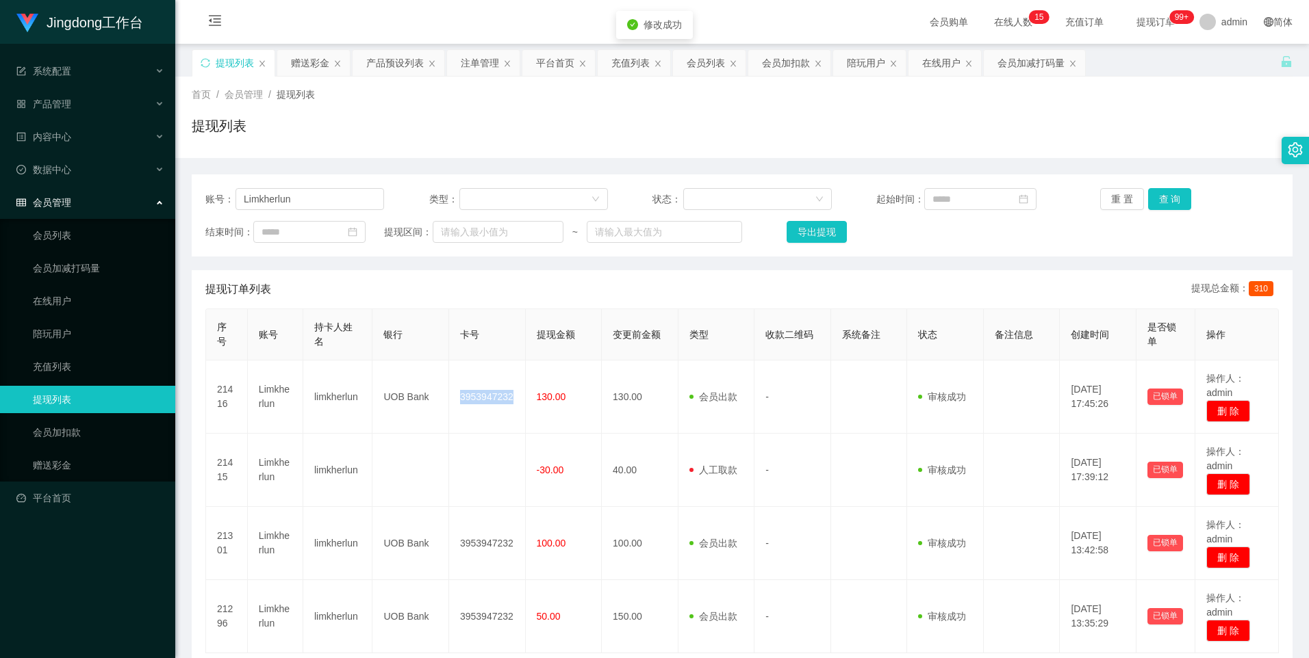
copy td "3953947232"
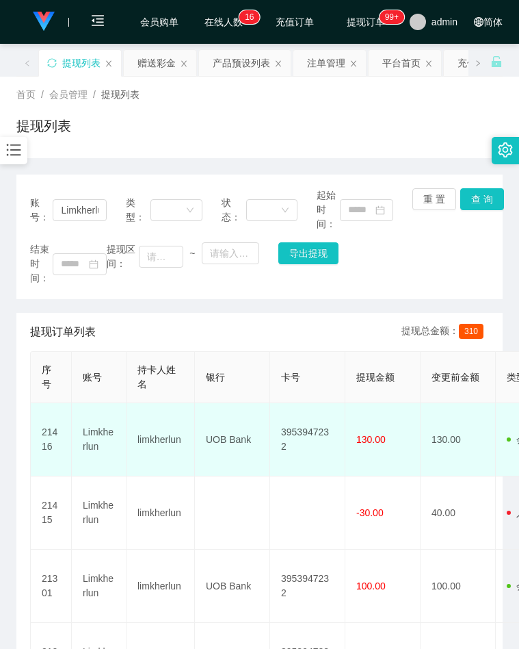
click at [230, 439] on td "UOB Bank" at bounding box center [232, 439] width 75 height 73
copy td "UOB Bank"
click at [167, 435] on td "limkherlun" at bounding box center [161, 439] width 68 height 73
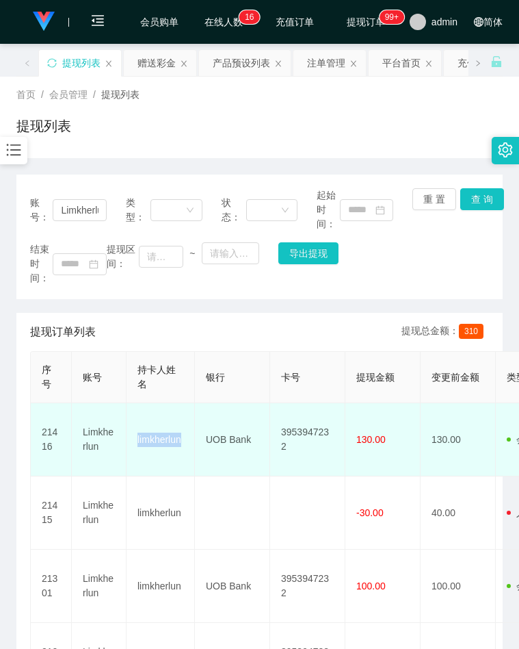
click at [166, 435] on td "limkherlun" at bounding box center [161, 439] width 68 height 73
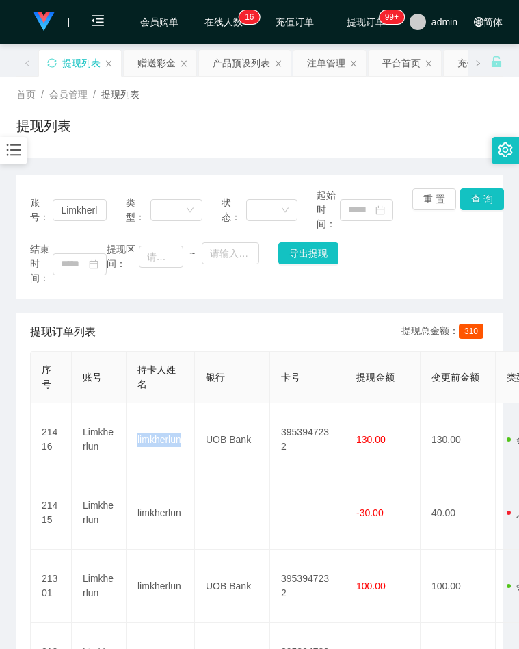
copy td "limkherlun"
click at [417, 269] on div "结束时间： 提现区间： ~ 导出提现" at bounding box center [259, 263] width 459 height 43
drag, startPoint x: 407, startPoint y: 148, endPoint x: 396, endPoint y: 139, distance: 14.1
click at [407, 148] on div "首页 / 会员管理 / 提现列表 / 提现列表" at bounding box center [259, 117] width 519 height 81
